Goal: Task Accomplishment & Management: Manage account settings

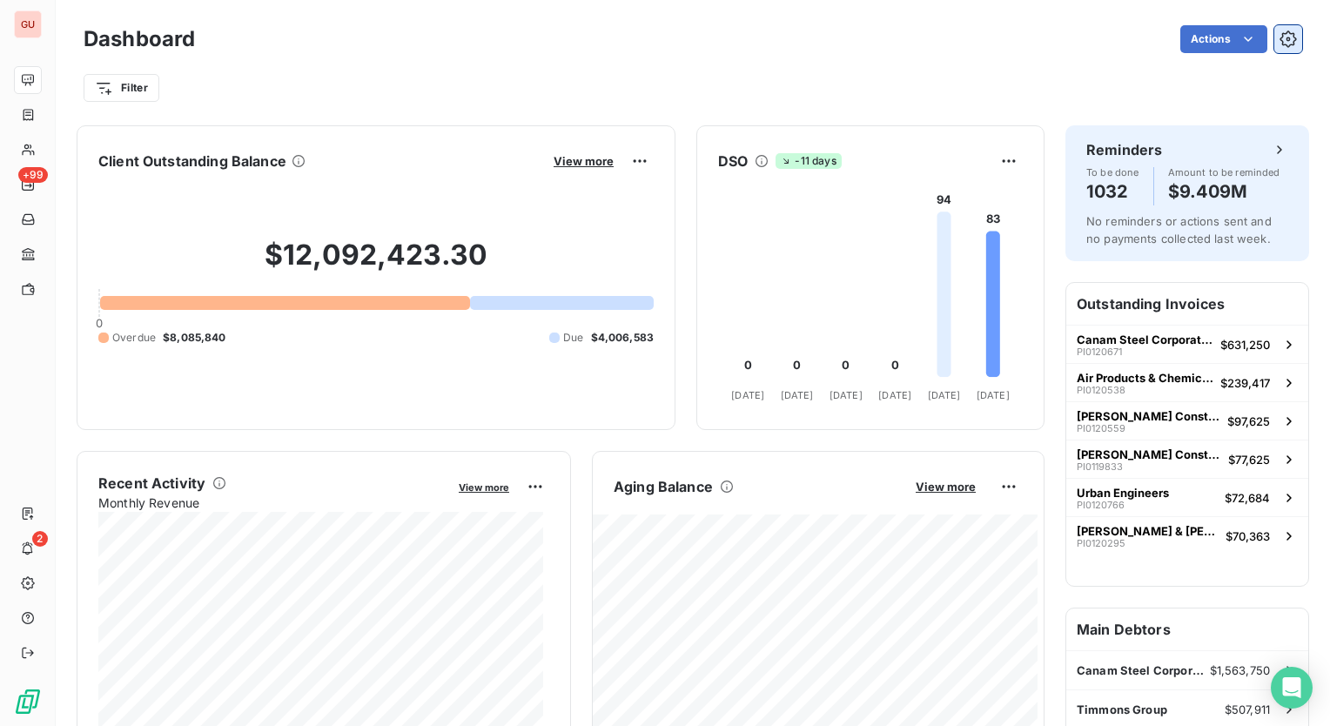
click at [1280, 40] on icon "button" at bounding box center [1287, 38] width 17 height 17
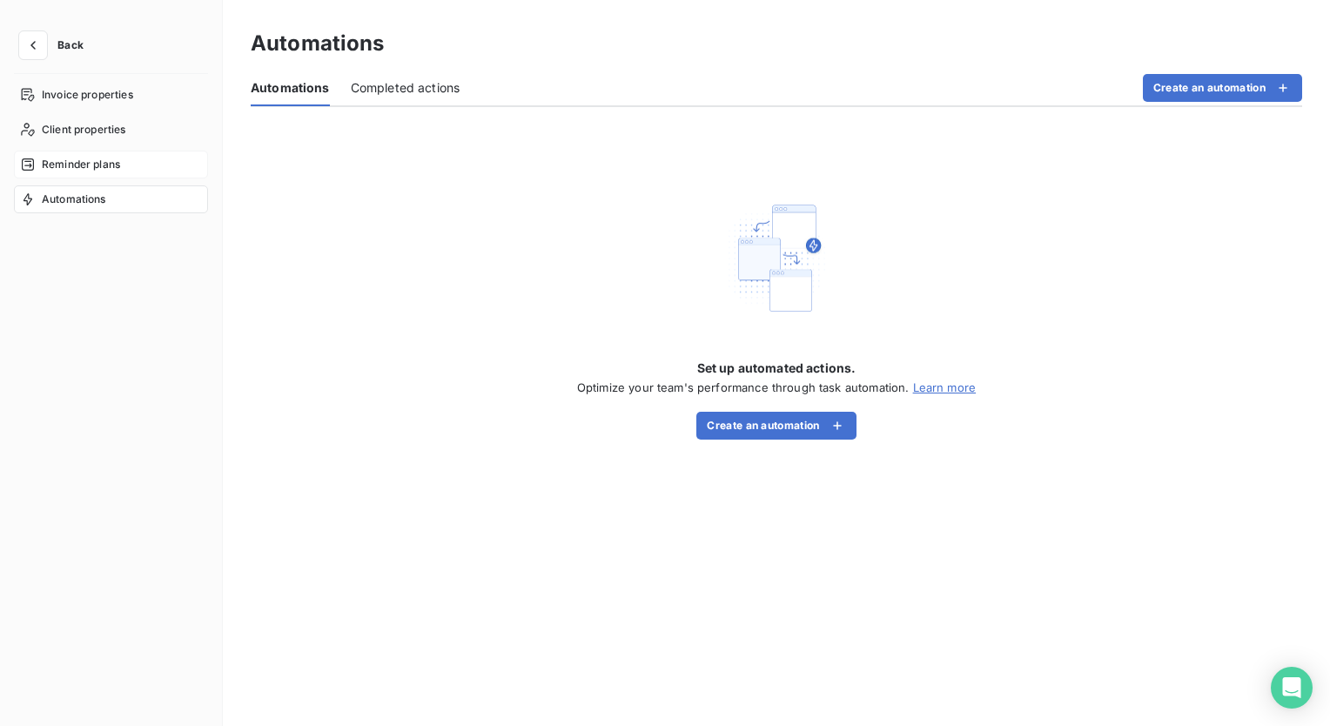
click at [94, 170] on span "Reminder plans" at bounding box center [81, 165] width 78 height 16
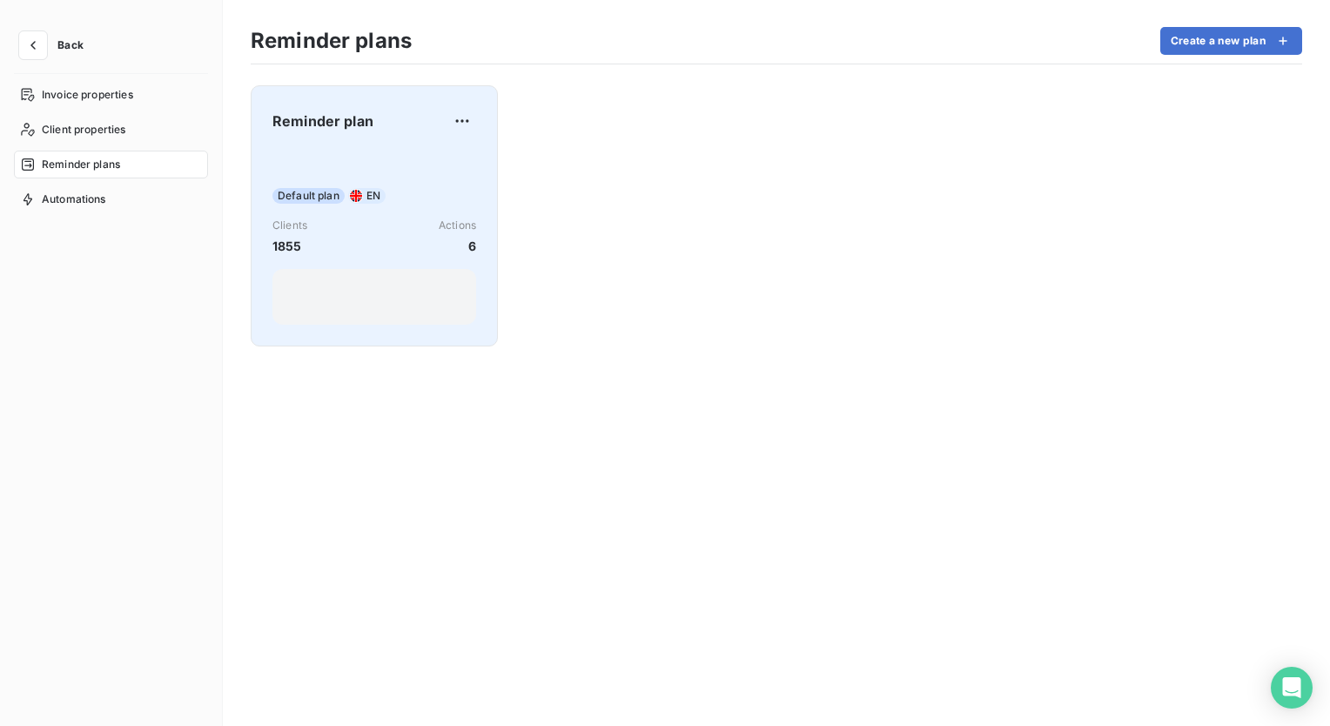
click at [361, 157] on div "Default plan EN Clients 1855 Actions 6" at bounding box center [374, 237] width 204 height 176
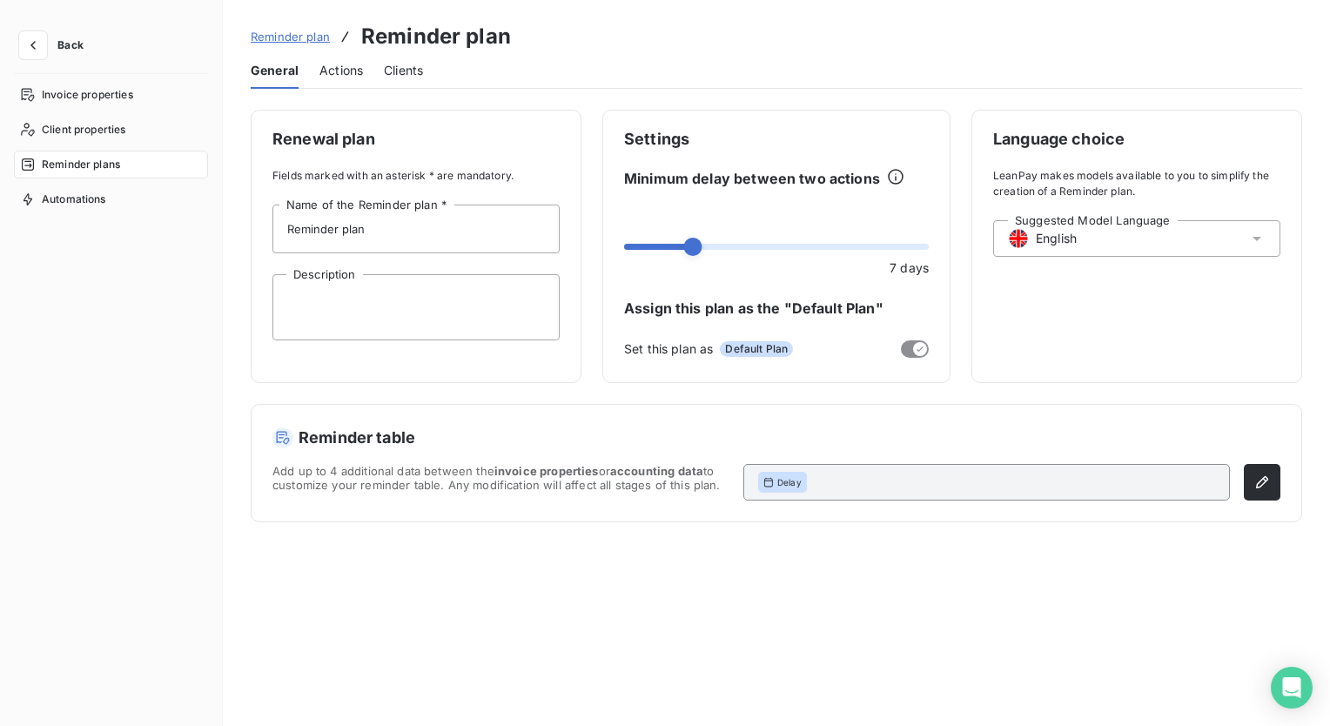
click at [352, 70] on span "Actions" at bounding box center [341, 70] width 44 height 17
